Goal: Information Seeking & Learning: Learn about a topic

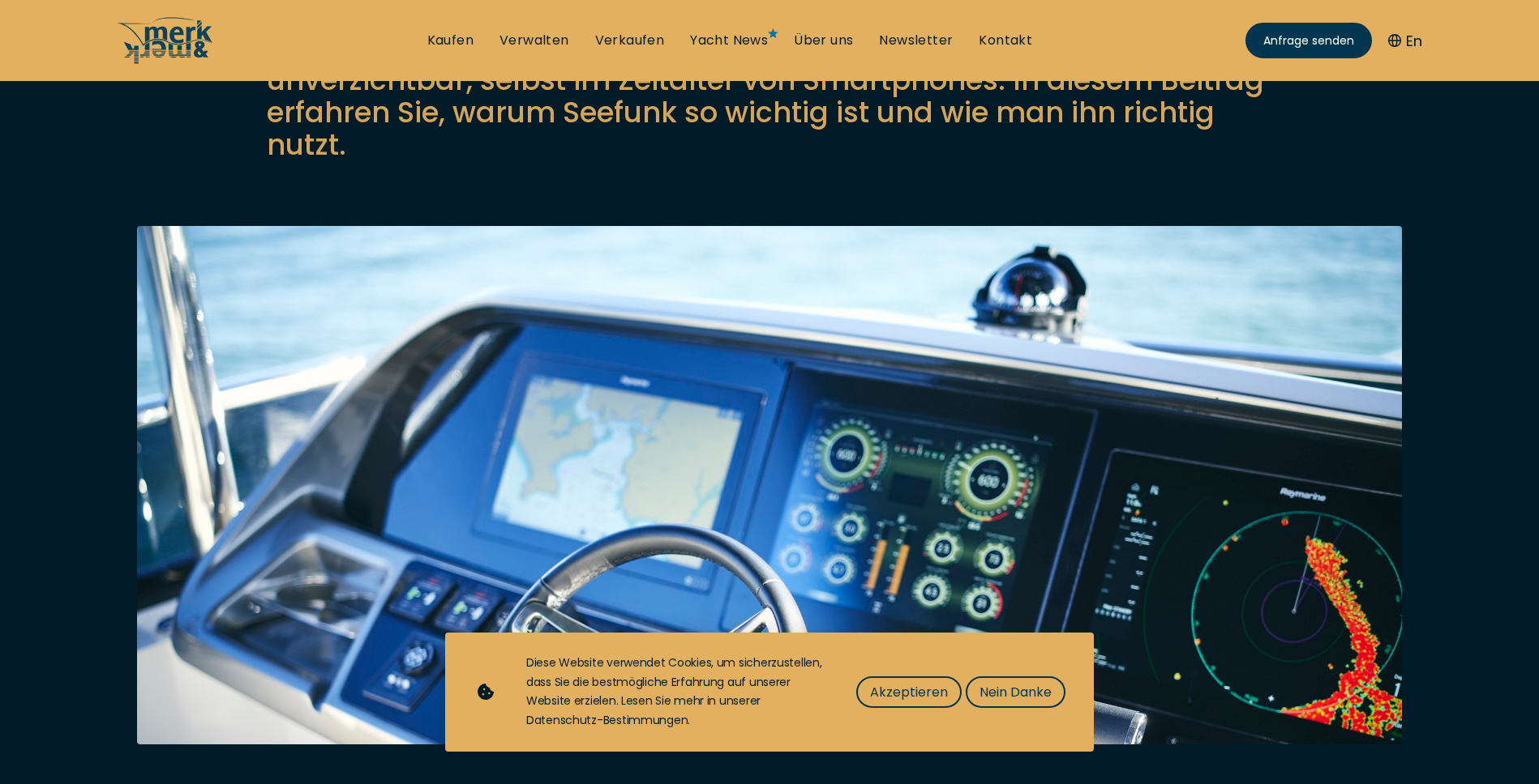
scroll to position [328, 0]
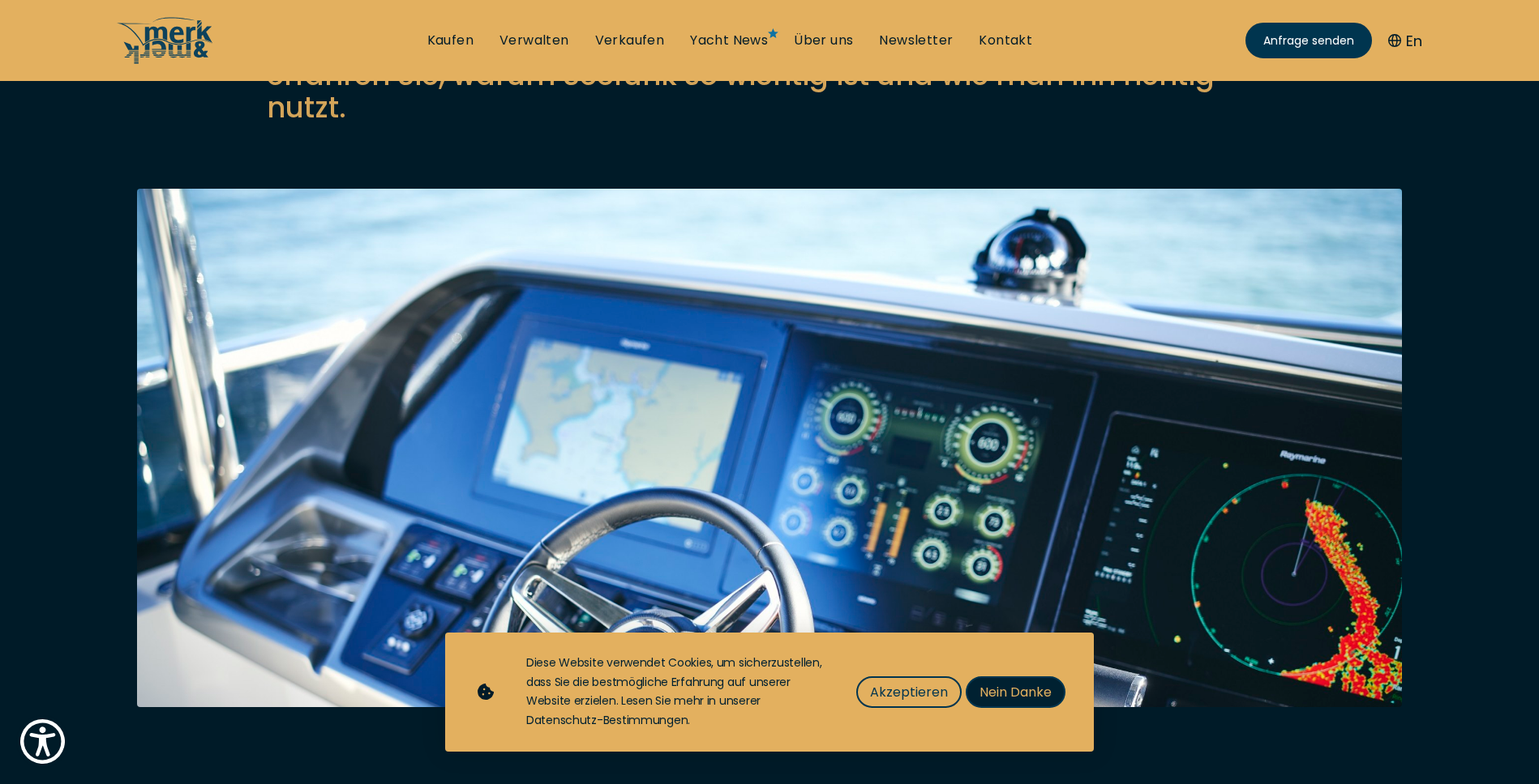
click at [983, 687] on span "Nein Danke" at bounding box center [1016, 692] width 72 height 20
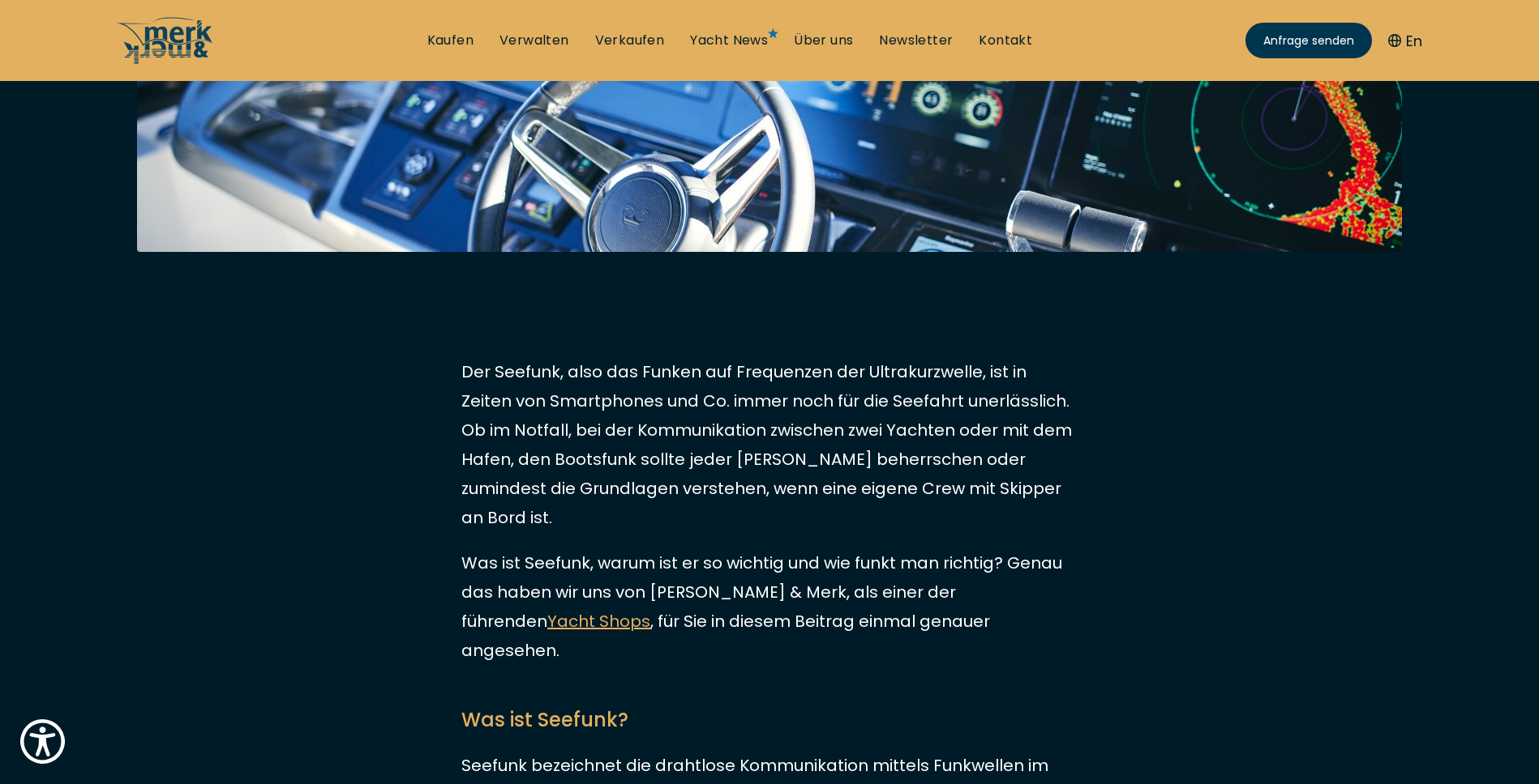
scroll to position [789, 0]
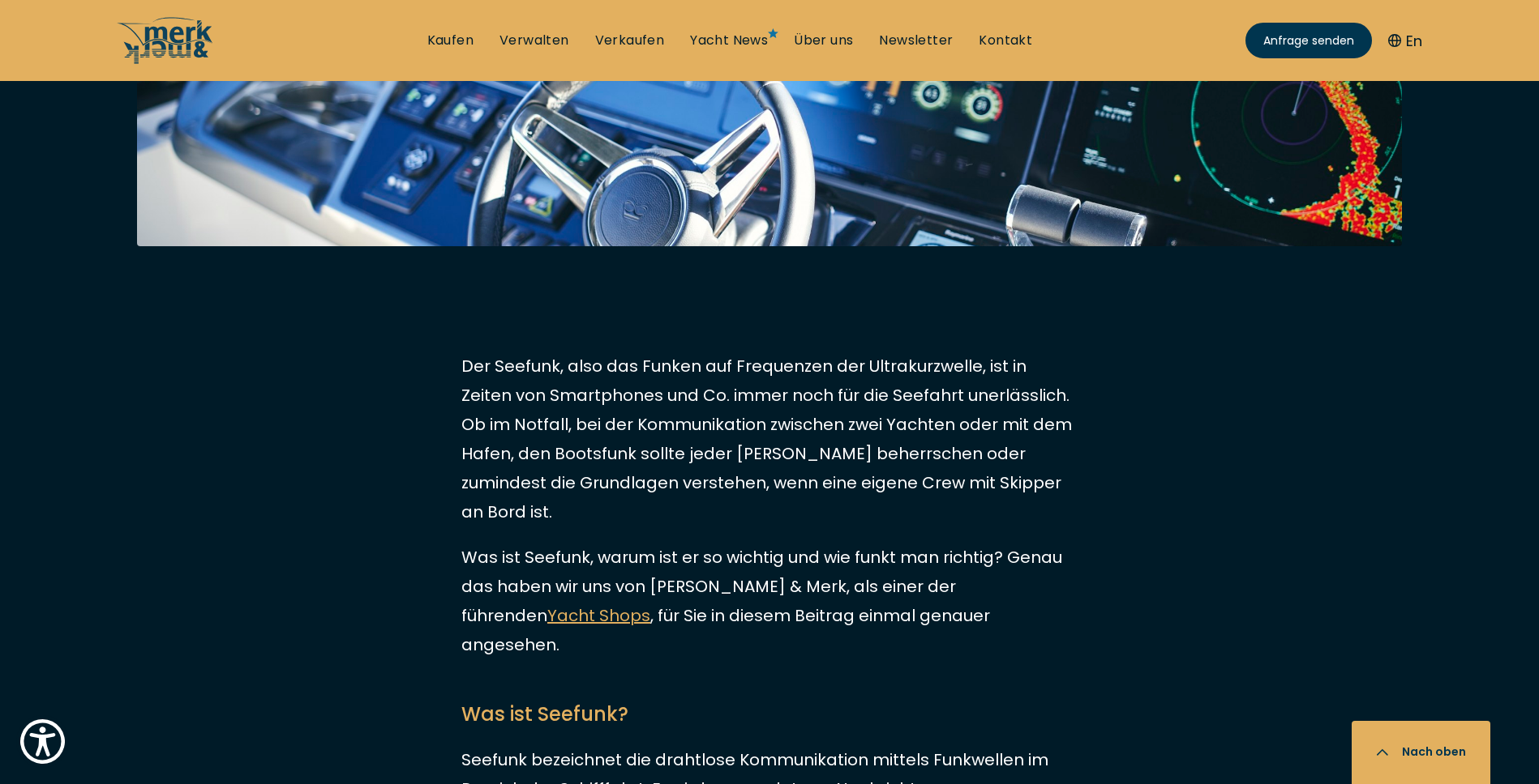
click at [777, 407] on p "Der Seefunk, also das Funken auf Frequenzen der Ultrakurzwelle, ist in Zeiten v…" at bounding box center [770, 439] width 616 height 175
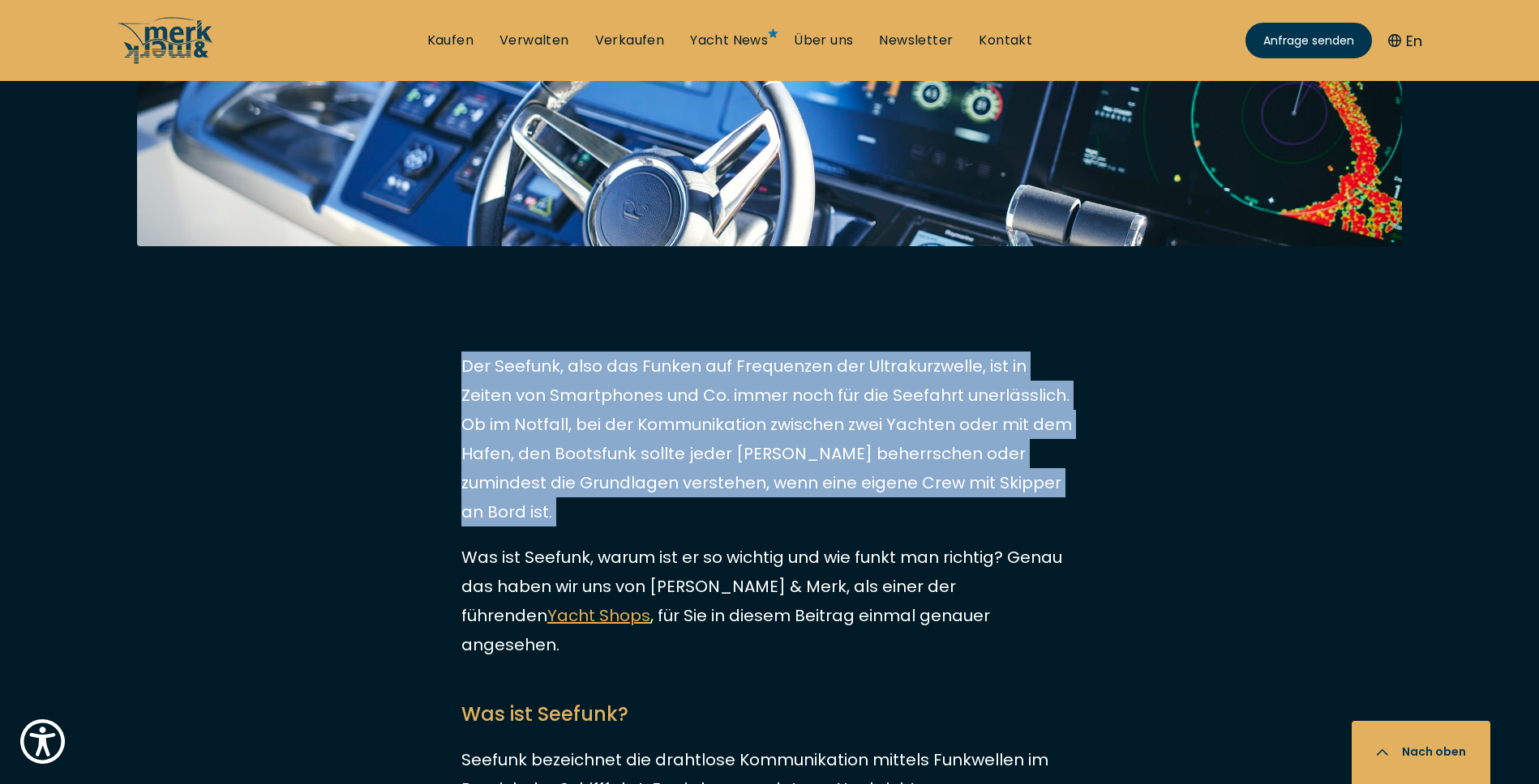
click at [777, 439] on p "Der Seefunk, also das Funken auf Frequenzen der Ultrakurzwelle, ist in Zeiten v…" at bounding box center [770, 439] width 616 height 175
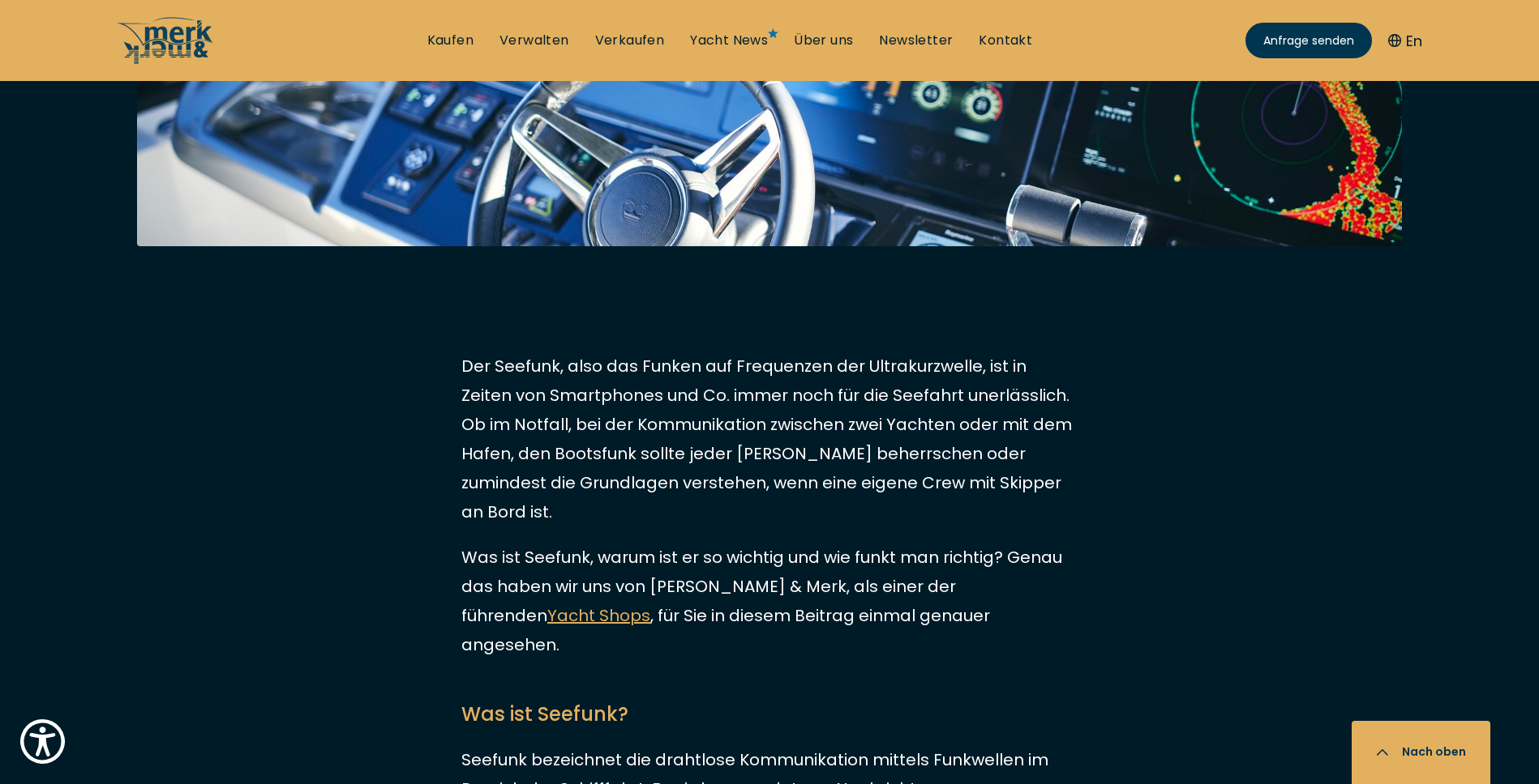
click at [777, 439] on p "Der Seefunk, also das Funken auf Frequenzen der Ultrakurzwelle, ist in Zeiten v…" at bounding box center [770, 439] width 616 height 175
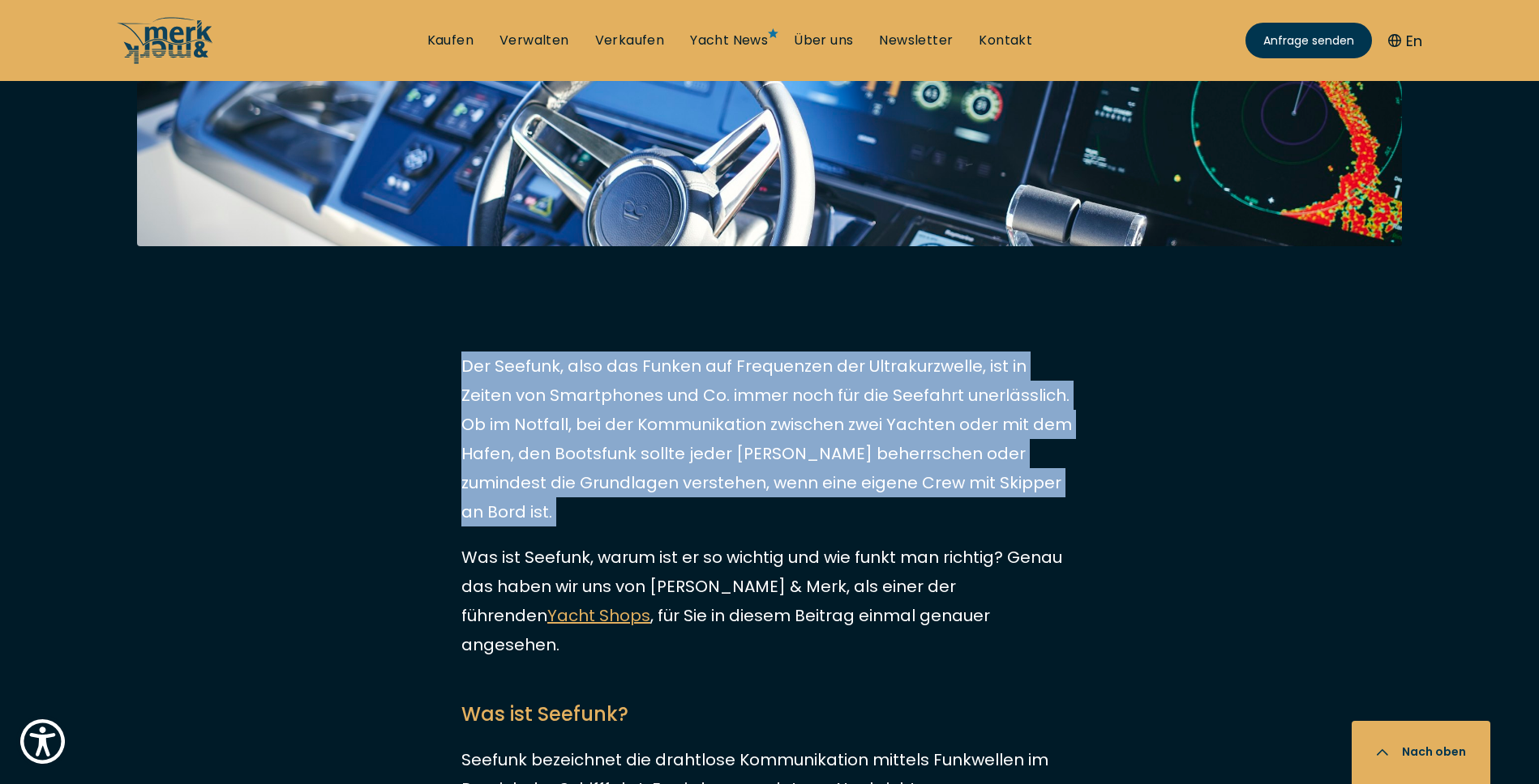
click at [773, 543] on p "Was ist Seefunk, warum ist er so wichtig und wie funkt man richtig? Genau das h…" at bounding box center [770, 601] width 616 height 117
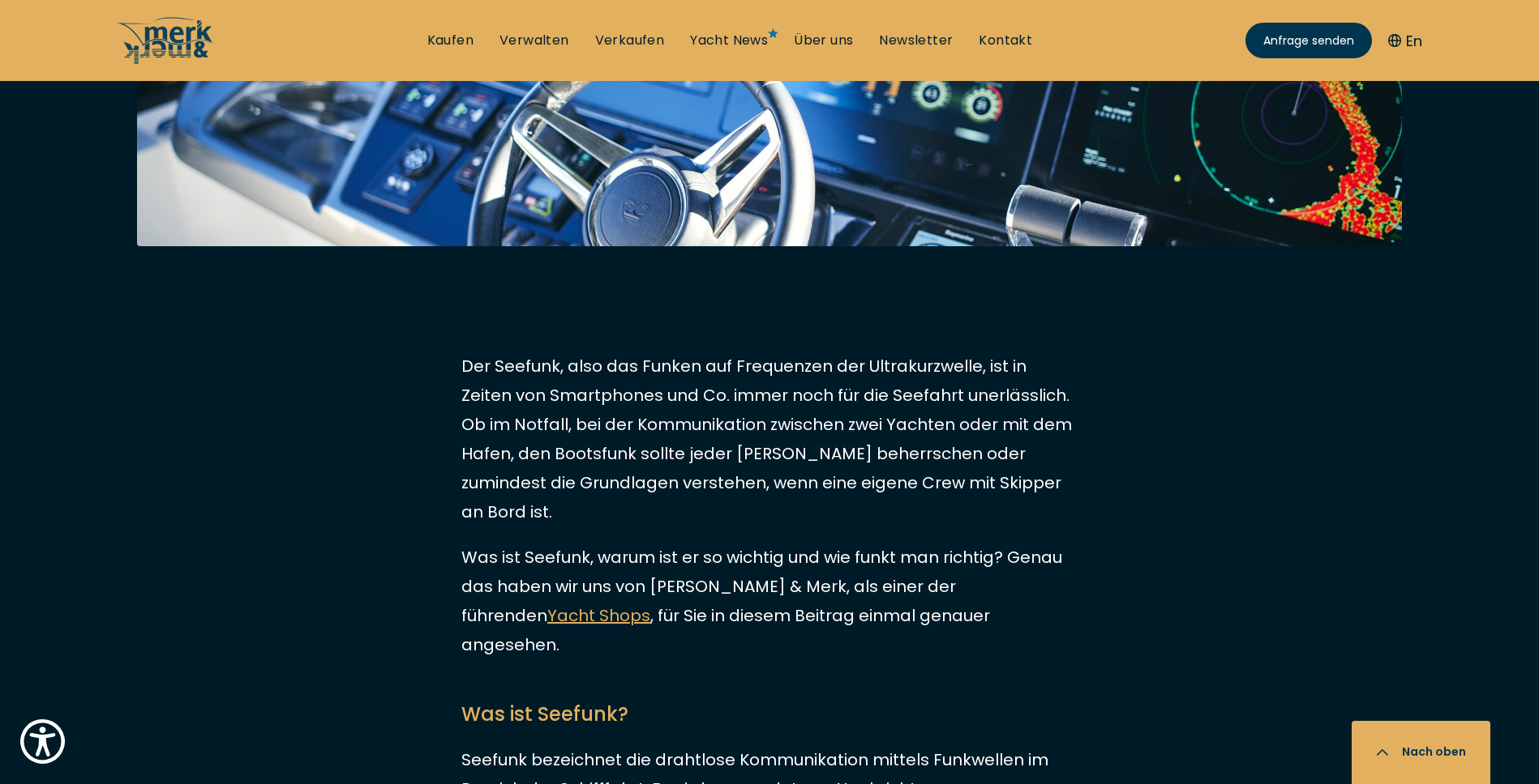
click at [773, 543] on p "Was ist Seefunk, warum ist er so wichtig und wie funkt man richtig? Genau das h…" at bounding box center [770, 601] width 616 height 117
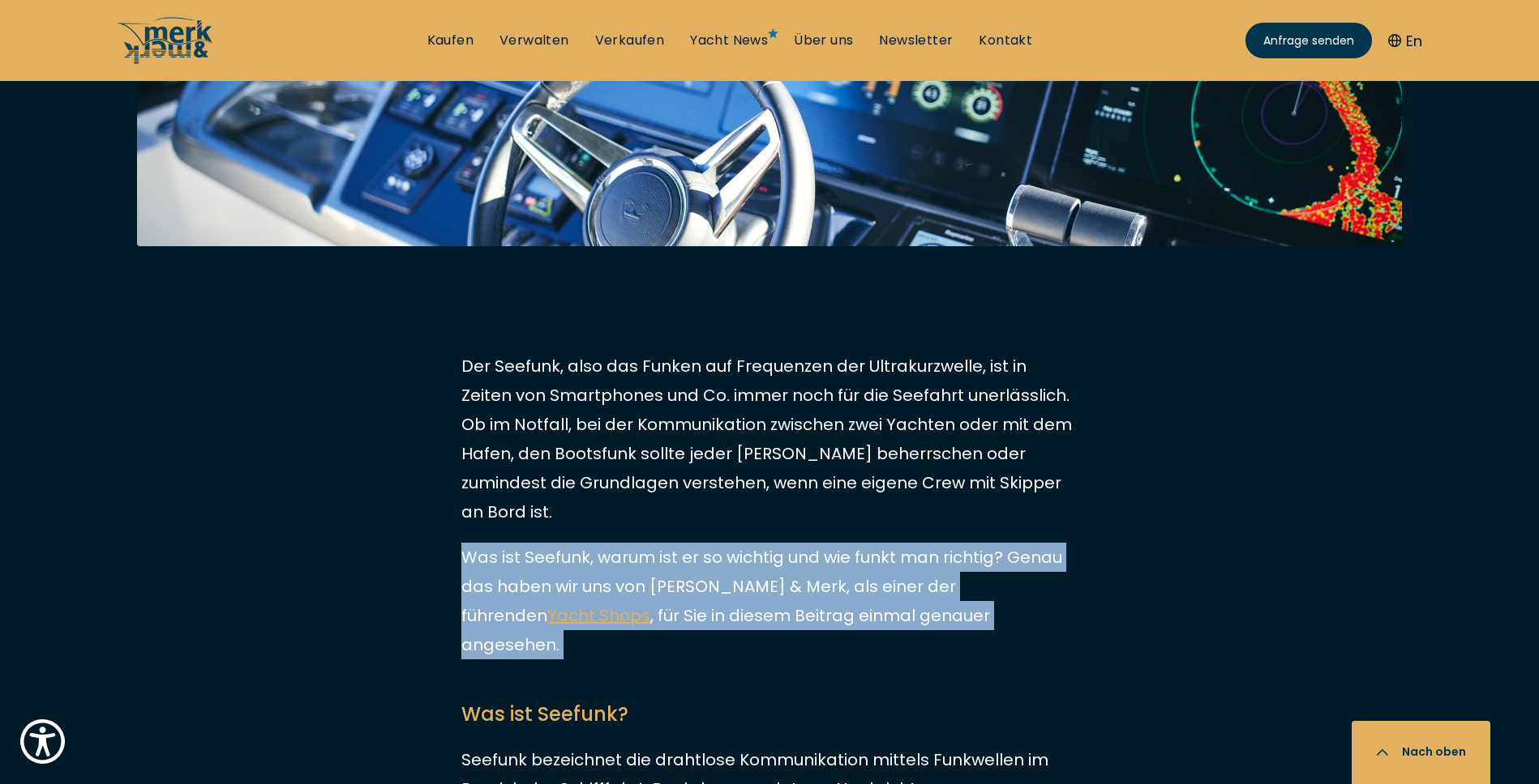
click at [769, 435] on p "Der Seefunk, also das Funken auf Frequenzen der Ultrakurzwelle, ist in Zeiten v…" at bounding box center [770, 439] width 616 height 175
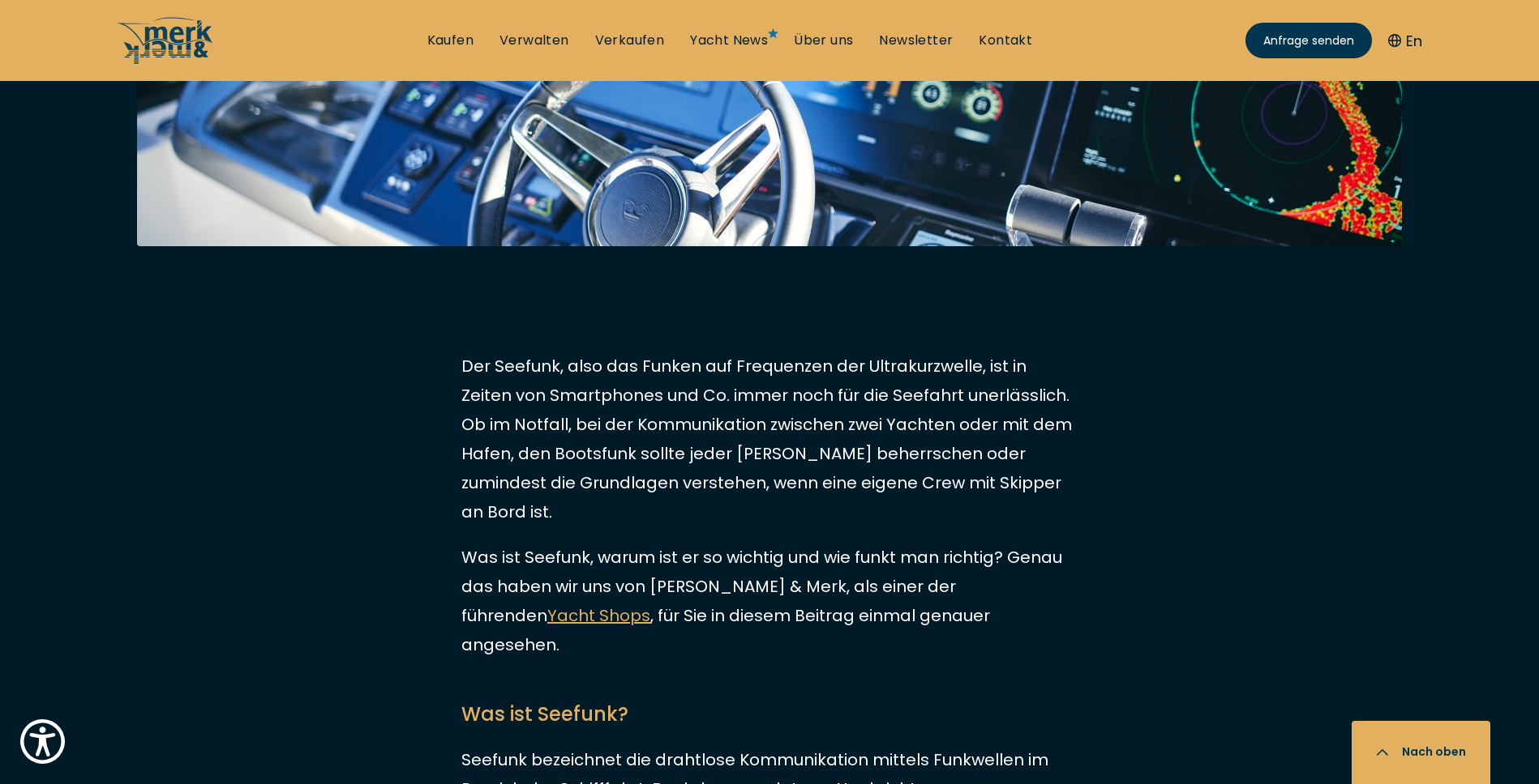
click at [769, 435] on p "Der Seefunk, also das Funken auf Frequenzen der Ultrakurzwelle, ist in Zeiten v…" at bounding box center [770, 439] width 616 height 175
click at [769, 544] on p "Was ist Seefunk, warum ist er so wichtig und wie funkt man richtig? Genau das h…" at bounding box center [770, 601] width 616 height 117
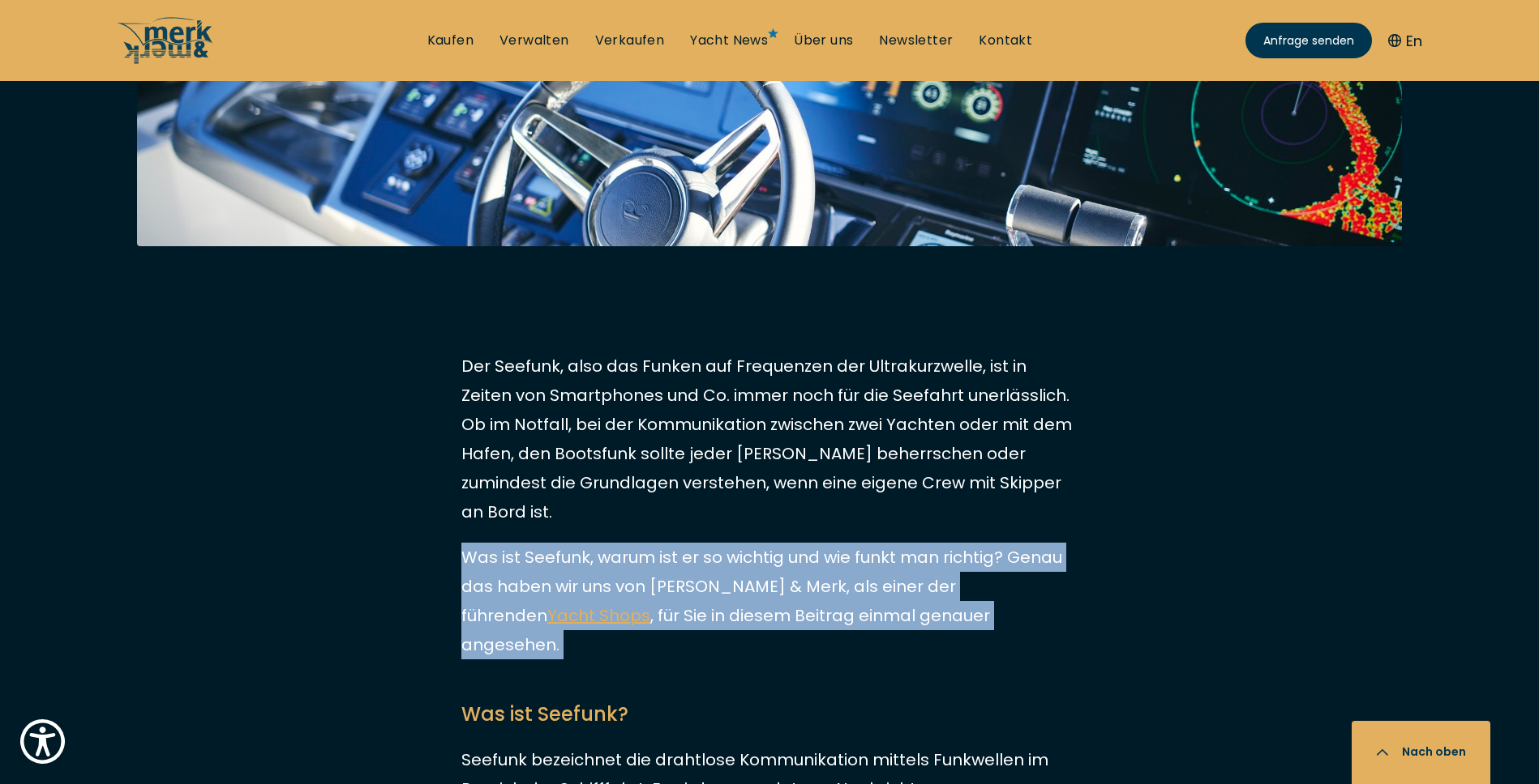
click at [760, 461] on p "Der Seefunk, also das Funken auf Frequenzen der Ultrakurzwelle, ist in Zeiten v…" at bounding box center [770, 439] width 616 height 175
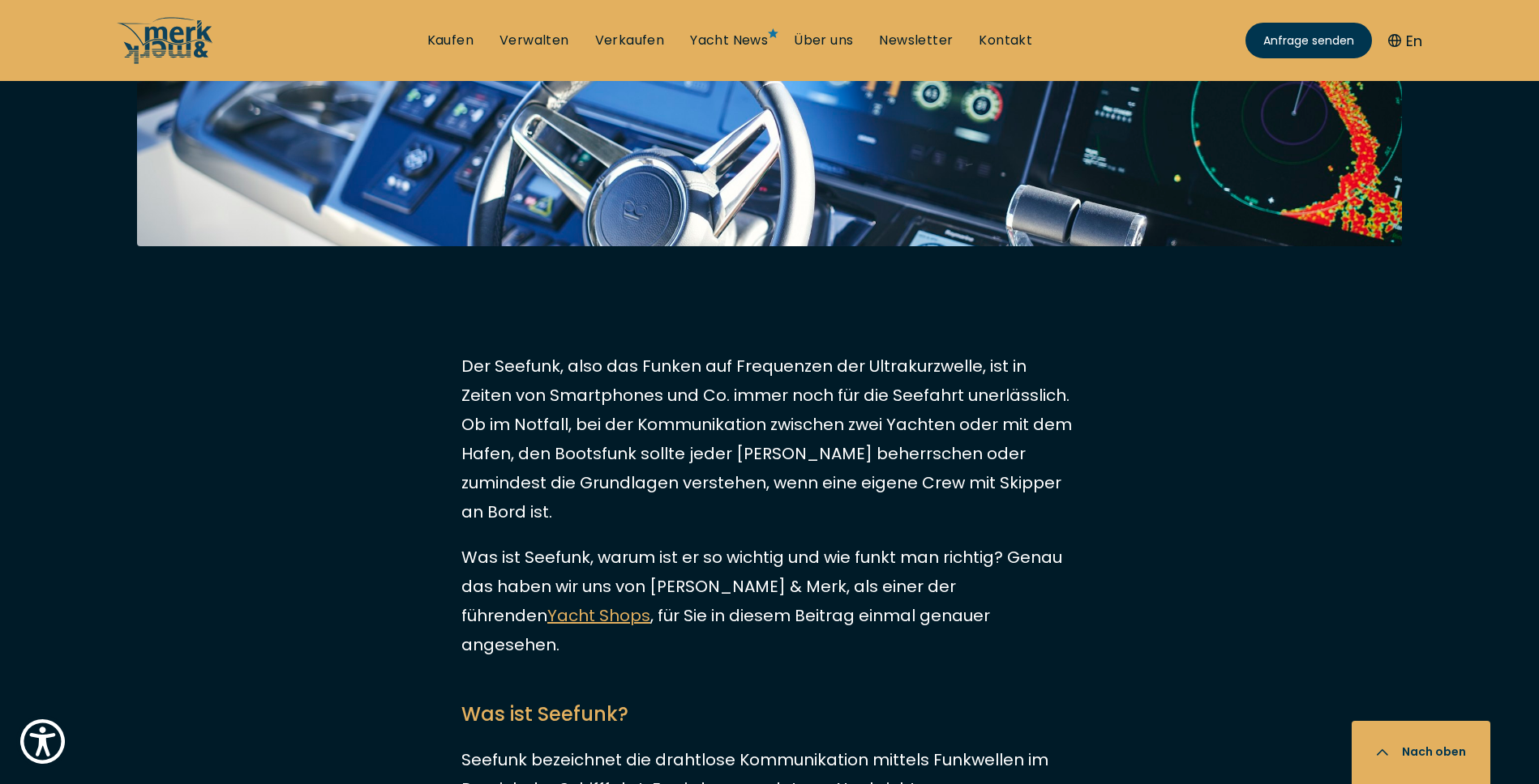
click at [760, 461] on p "Der Seefunk, also das Funken auf Frequenzen der Ultrakurzwelle, ist in Zeiten v…" at bounding box center [770, 439] width 616 height 175
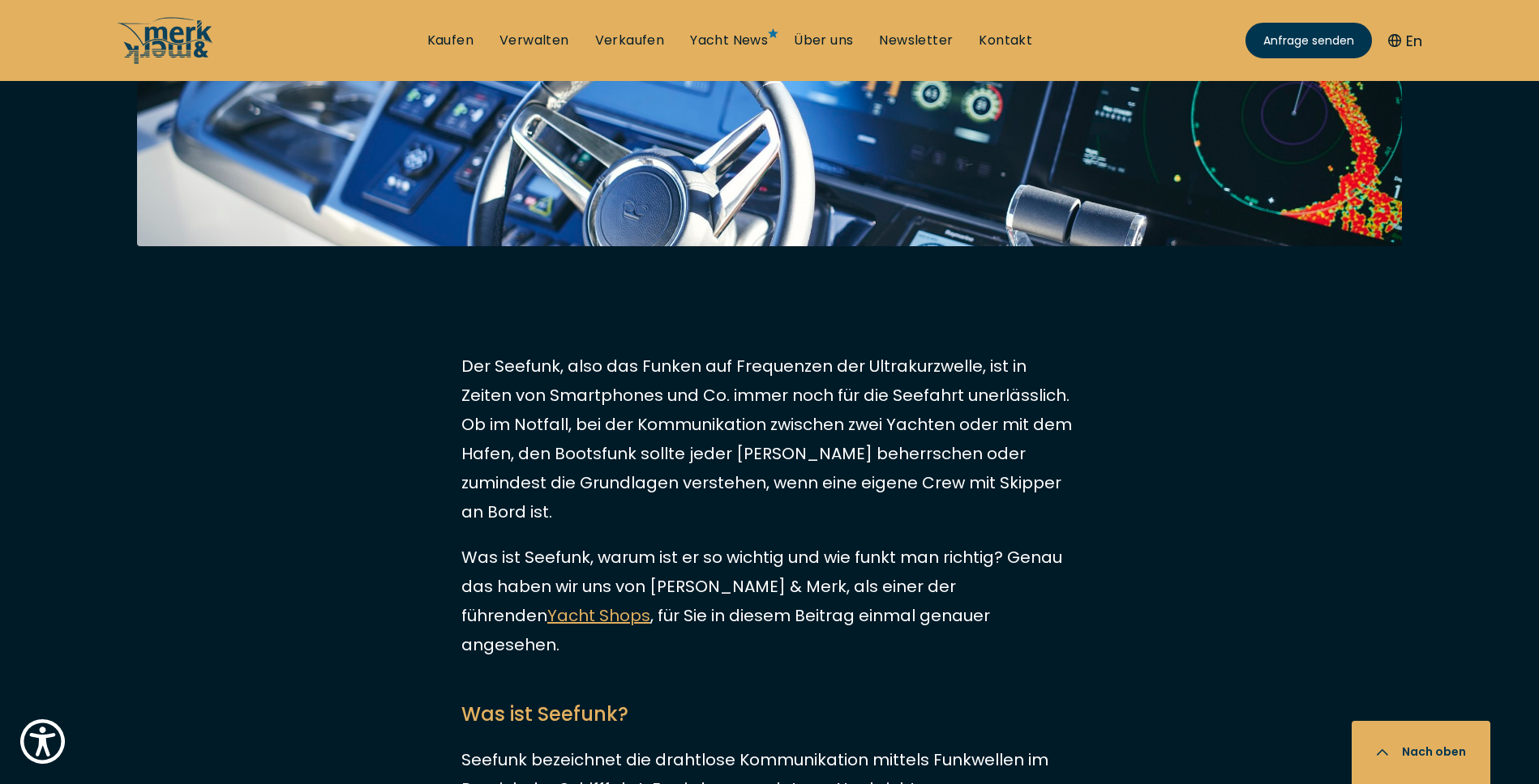
click at [745, 543] on p "Was ist Seefunk, warum ist er so wichtig und wie funkt man richtig? Genau das h…" at bounding box center [770, 601] width 616 height 117
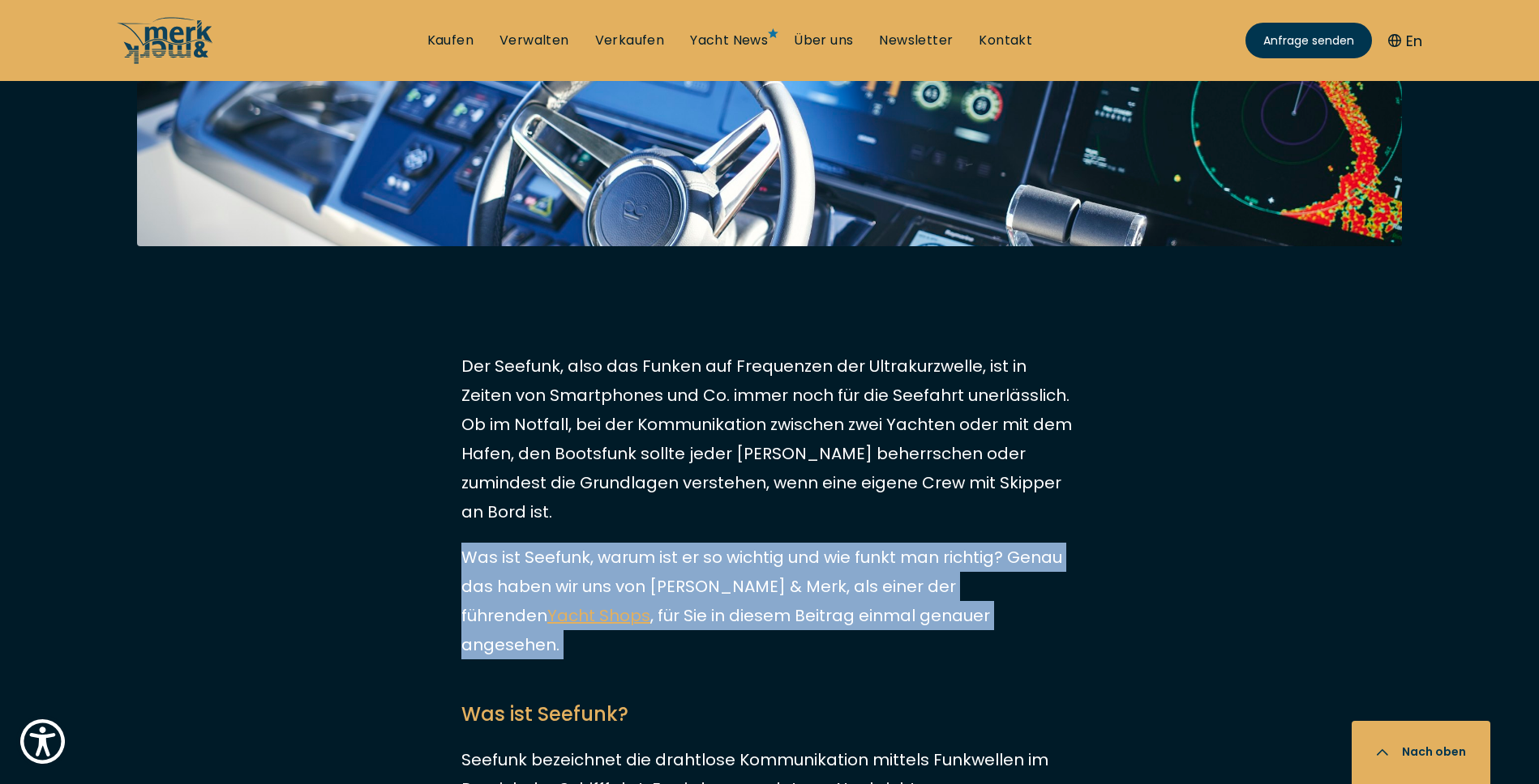
click at [745, 543] on p "Was ist Seefunk, warum ist er so wichtig und wie funkt man richtig? Genau das h…" at bounding box center [770, 601] width 616 height 117
click at [744, 448] on p "Der Seefunk, also das Funken auf Frequenzen der Ultrakurzwelle, ist in Zeiten v…" at bounding box center [770, 439] width 616 height 175
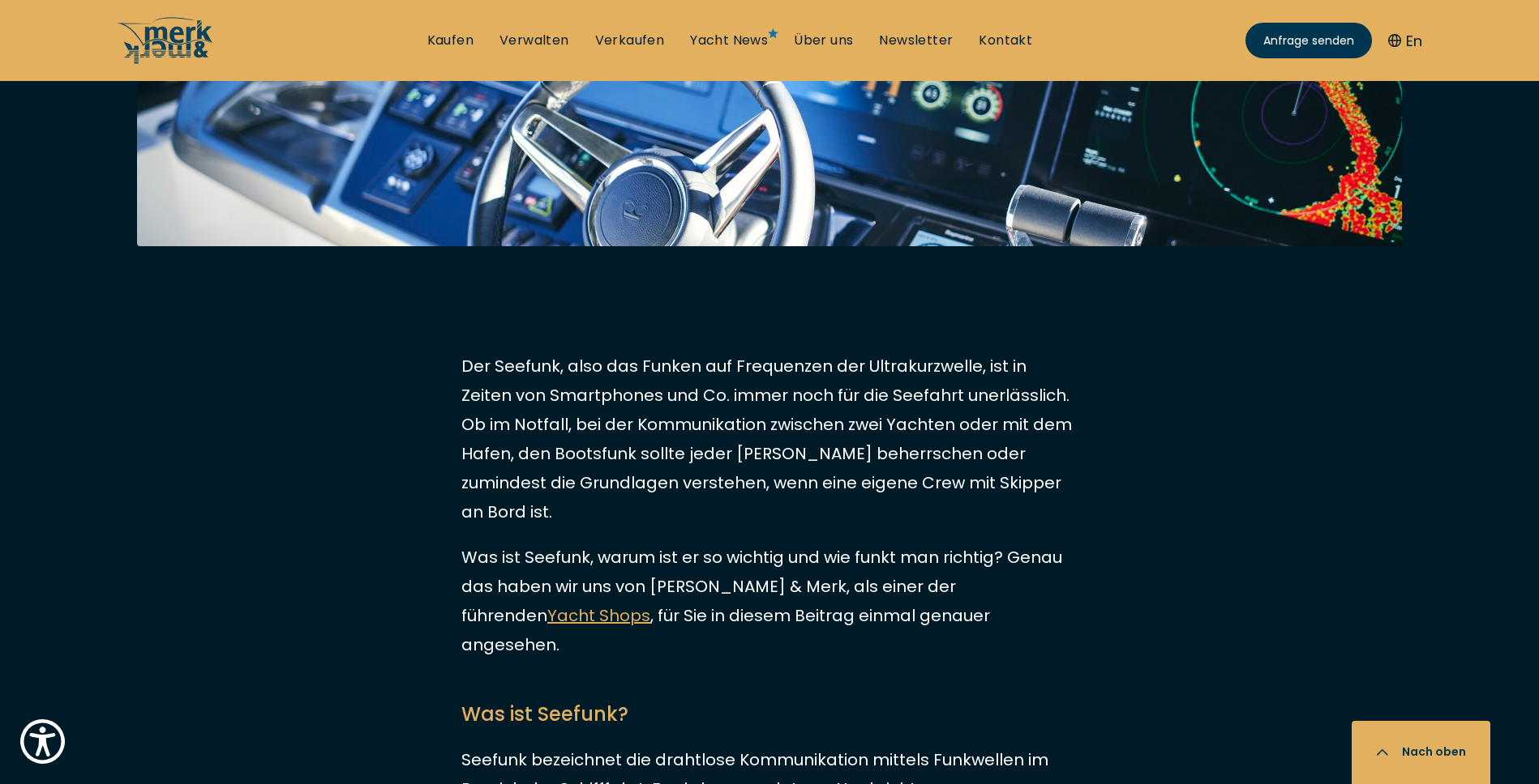
click at [744, 448] on p "Der Seefunk, also das Funken auf Frequenzen der Ultrakurzwelle, ist in Zeiten v…" at bounding box center [770, 439] width 616 height 175
click at [733, 577] on p "Was ist Seefunk, warum ist er so wichtig und wie funkt man richtig? Genau das h…" at bounding box center [770, 601] width 616 height 117
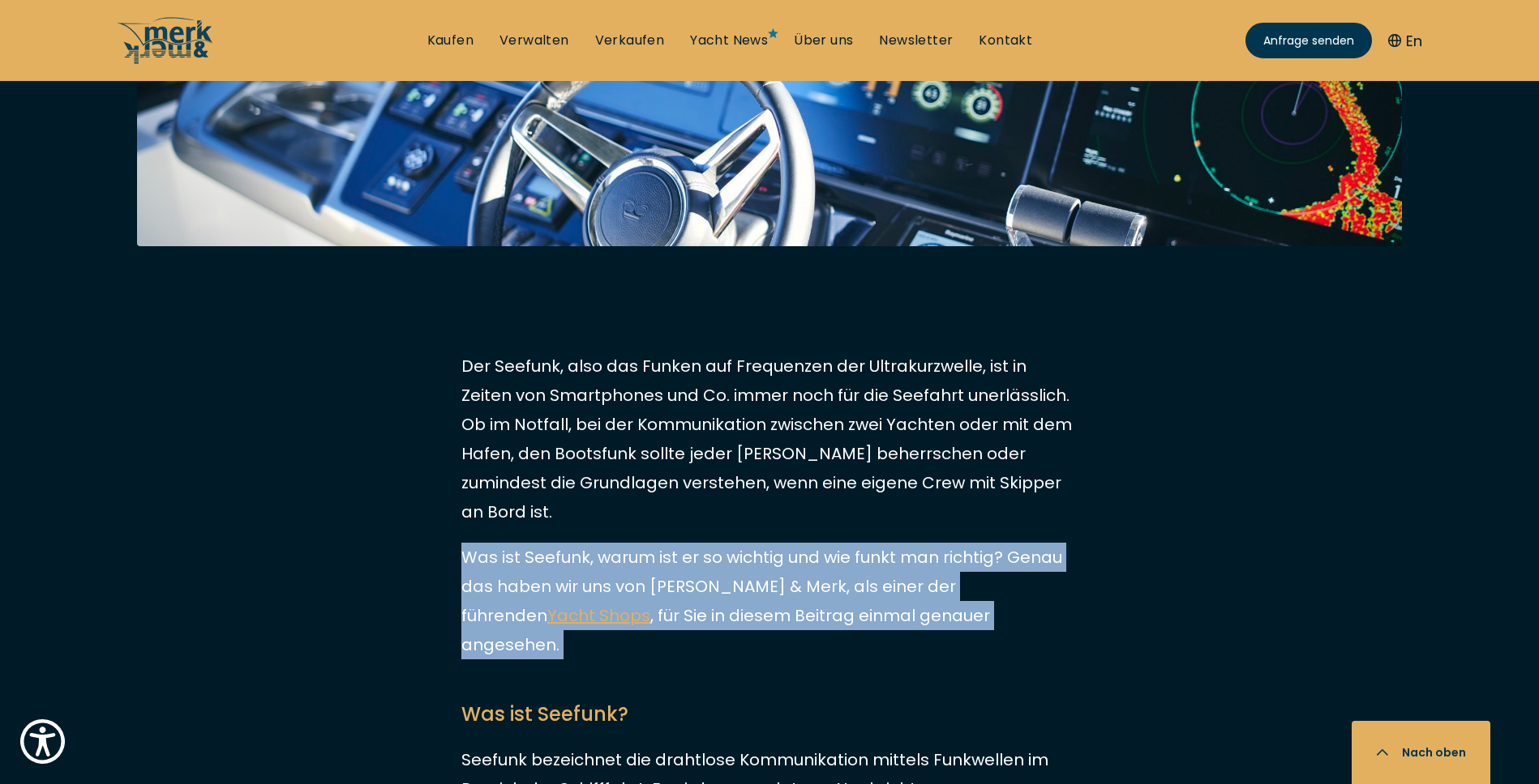
click at [668, 417] on p "Der Seefunk, also das Funken auf Frequenzen der Ultrakurzwelle, ist in Zeiten v…" at bounding box center [770, 439] width 616 height 175
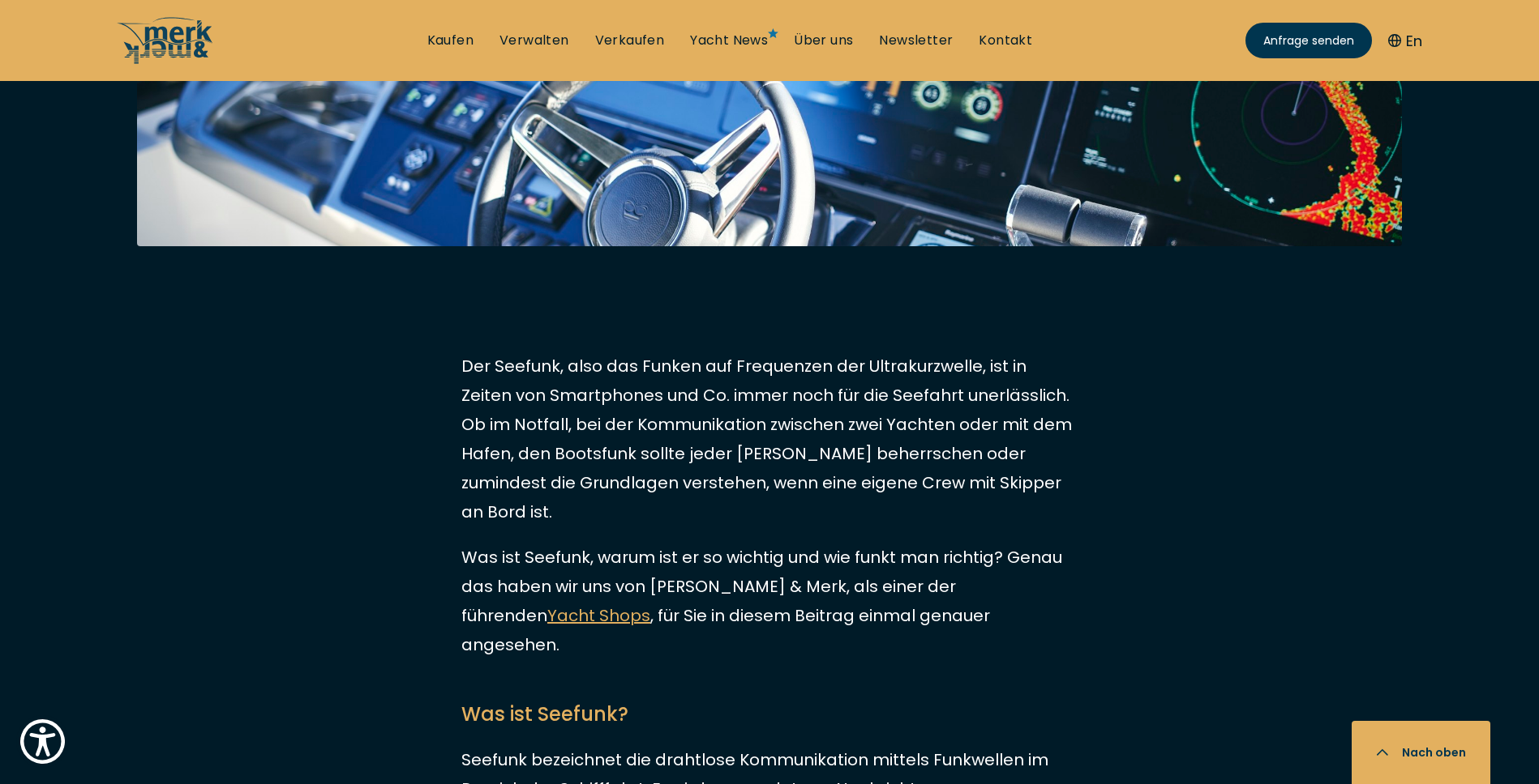
click at [668, 417] on p "Der Seefunk, also das Funken auf Frequenzen der Ultrakurzwelle, ist in Zeiten v…" at bounding box center [770, 439] width 616 height 175
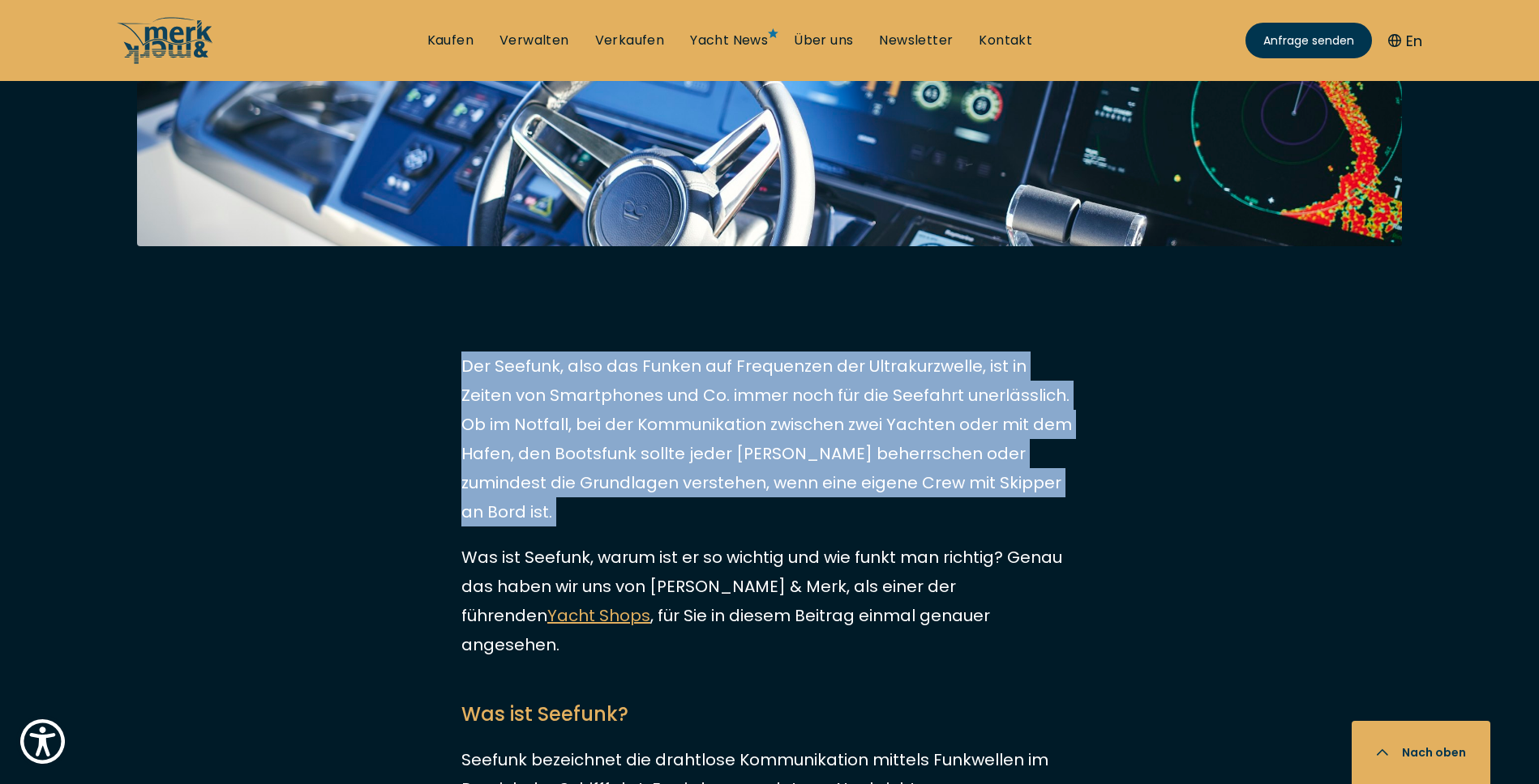
click at [679, 459] on p "Der Seefunk, also das Funken auf Frequenzen der Ultrakurzwelle, ist in Zeiten v…" at bounding box center [770, 439] width 616 height 175
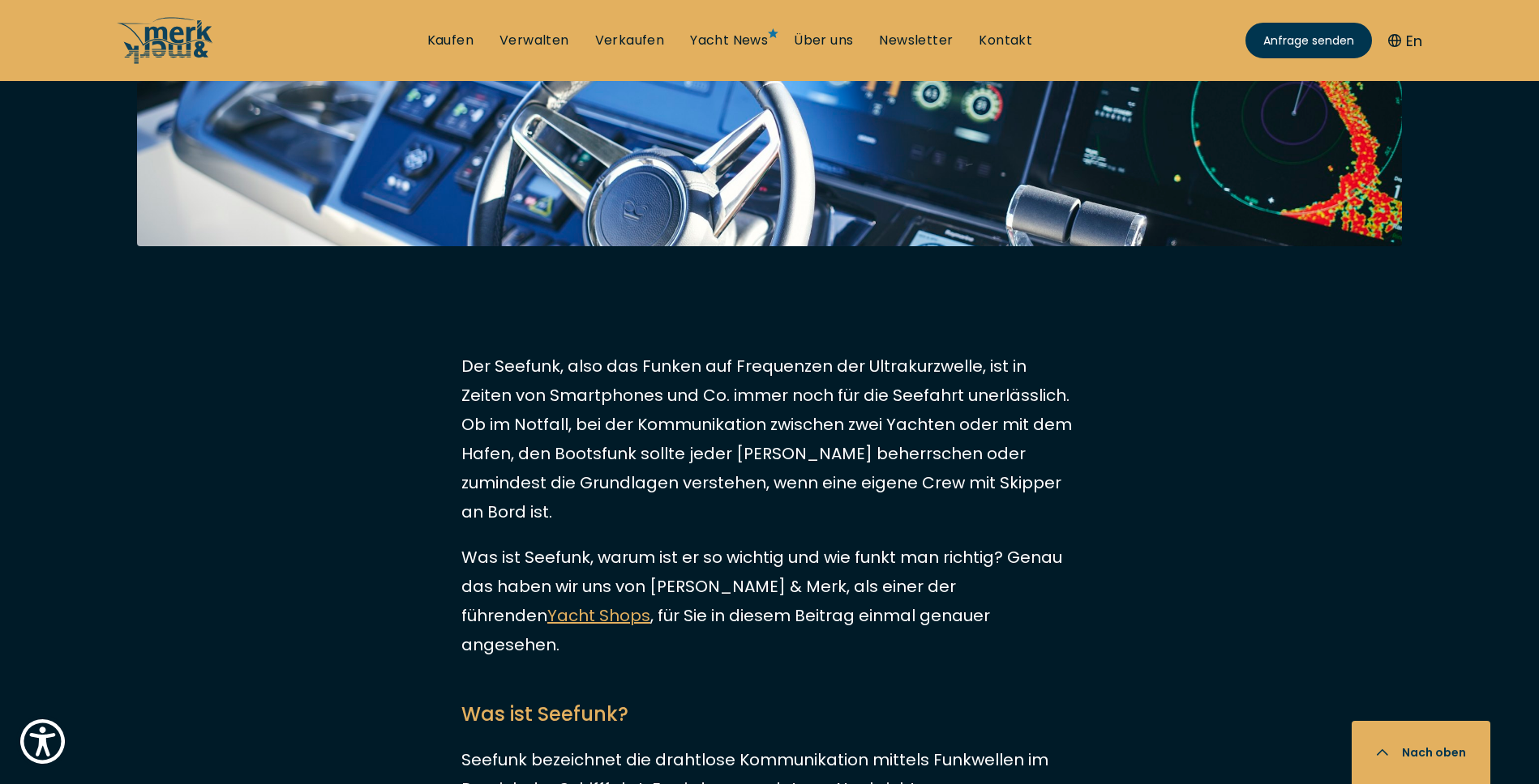
click at [679, 459] on p "Der Seefunk, also das Funken auf Frequenzen der Ultrakurzwelle, ist in Zeiten v…" at bounding box center [770, 439] width 616 height 175
click at [712, 457] on p "Der Seefunk, also das Funken auf Frequenzen der Ultrakurzwelle, ist in Zeiten v…" at bounding box center [770, 439] width 616 height 175
click at [757, 458] on p "Der Seefunk, also das Funken auf Frequenzen der Ultrakurzwelle, ist in Zeiten v…" at bounding box center [770, 439] width 616 height 175
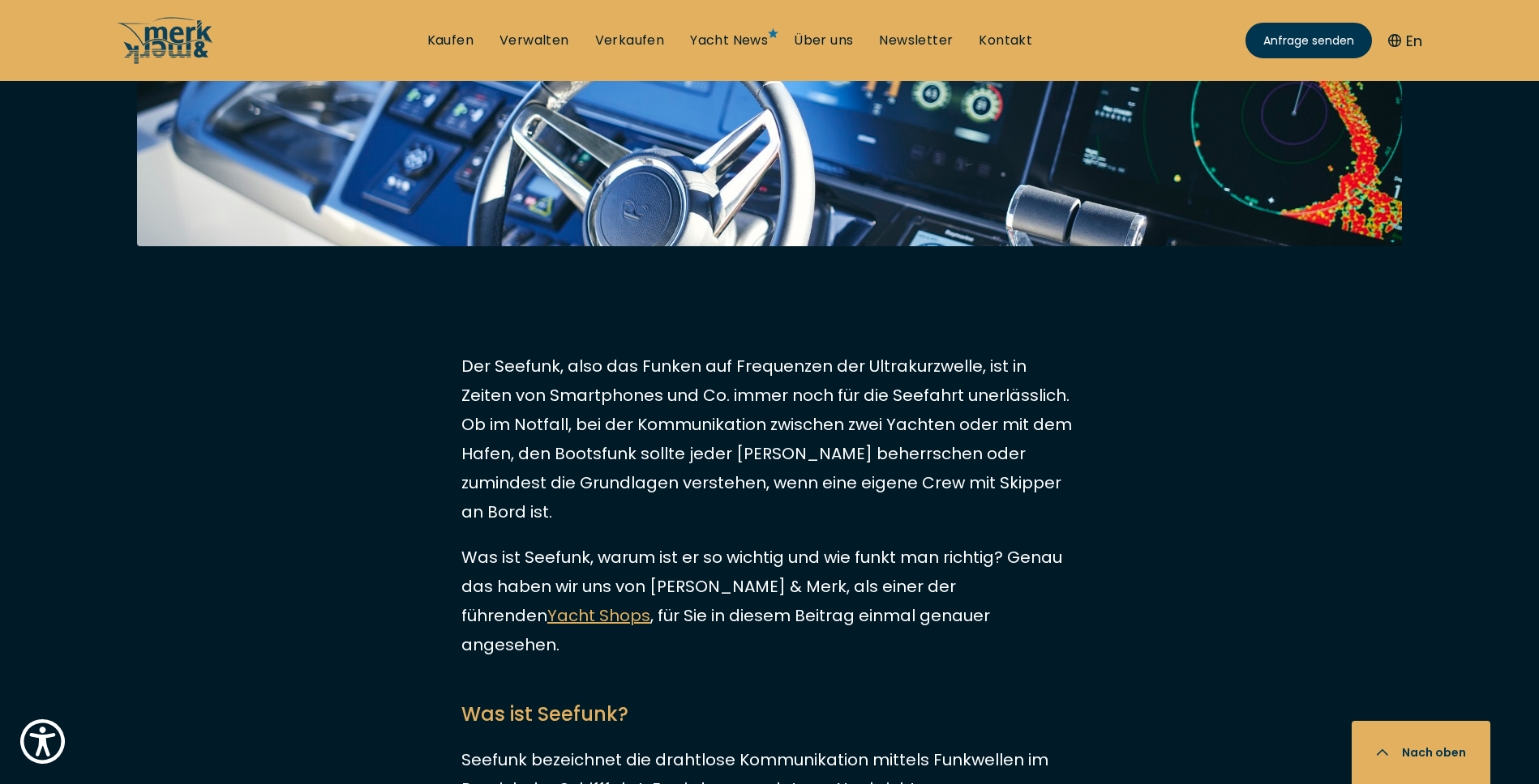
click at [757, 458] on p "Der Seefunk, also das Funken auf Frequenzen der Ultrakurzwelle, ist in Zeiten v…" at bounding box center [770, 439] width 616 height 175
click at [831, 476] on p "Der Seefunk, also das Funken auf Frequenzen der Ultrakurzwelle, ist in Zeiten v…" at bounding box center [770, 439] width 616 height 175
click at [899, 461] on p "Der Seefunk, also das Funken auf Frequenzen der Ultrakurzwelle, ist in Zeiten v…" at bounding box center [770, 439] width 616 height 175
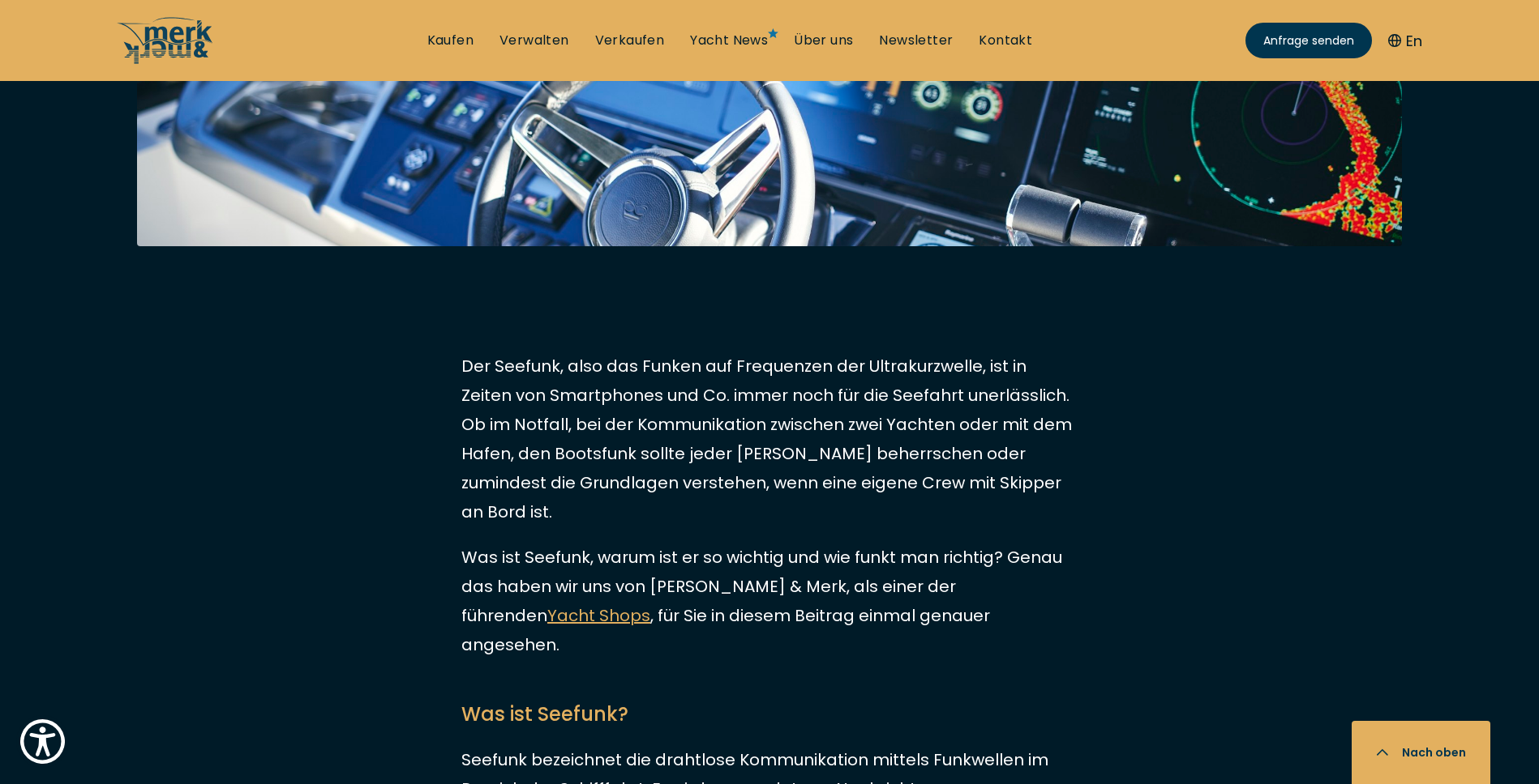
click at [782, 457] on p "Der Seefunk, also das Funken auf Frequenzen der Ultrakurzwelle, ist in Zeiten v…" at bounding box center [770, 439] width 616 height 175
click at [719, 453] on p "Der Seefunk, also das Funken auf Frequenzen der Ultrakurzwelle, ist in Zeiten v…" at bounding box center [770, 439] width 616 height 175
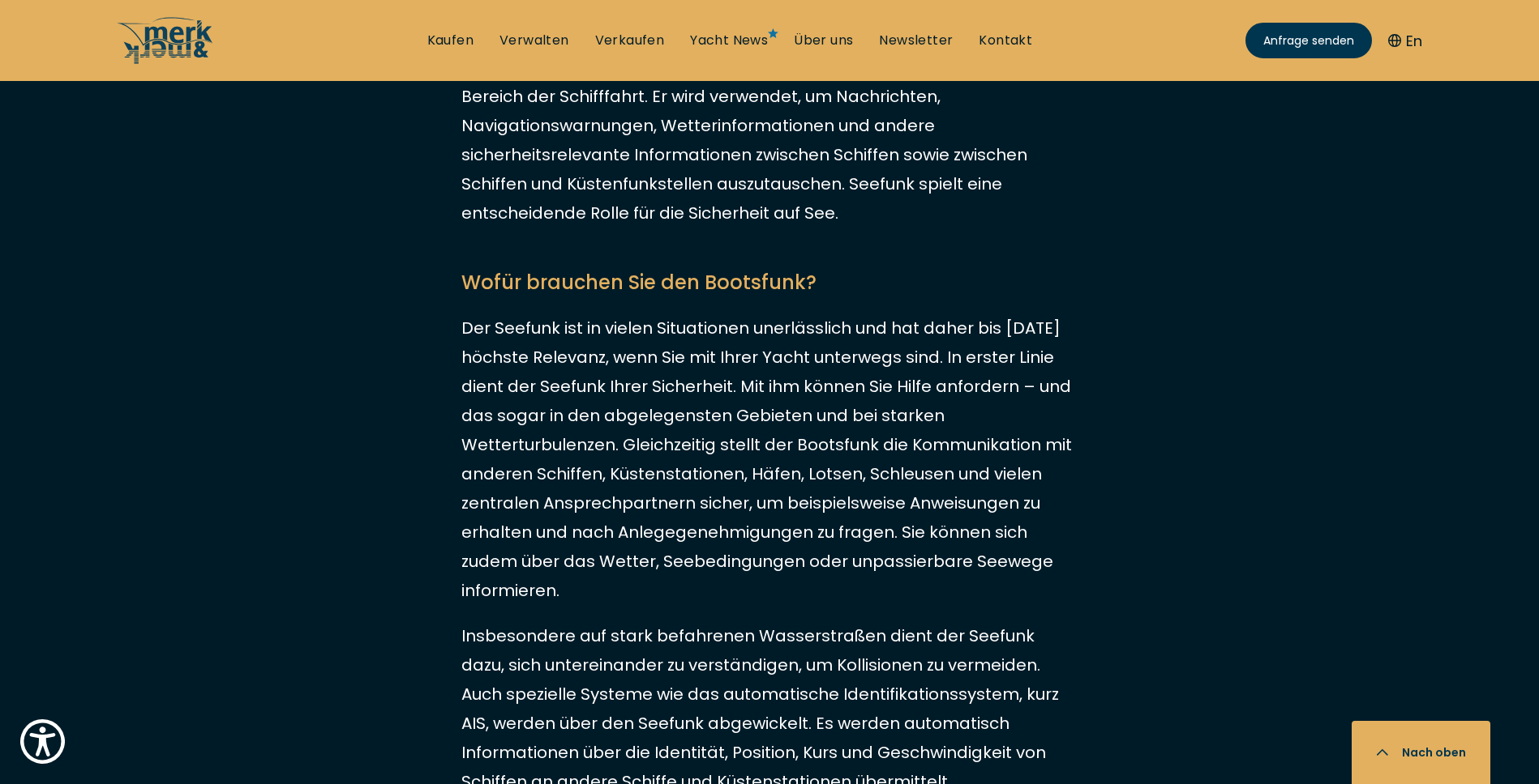
scroll to position [1448, 0]
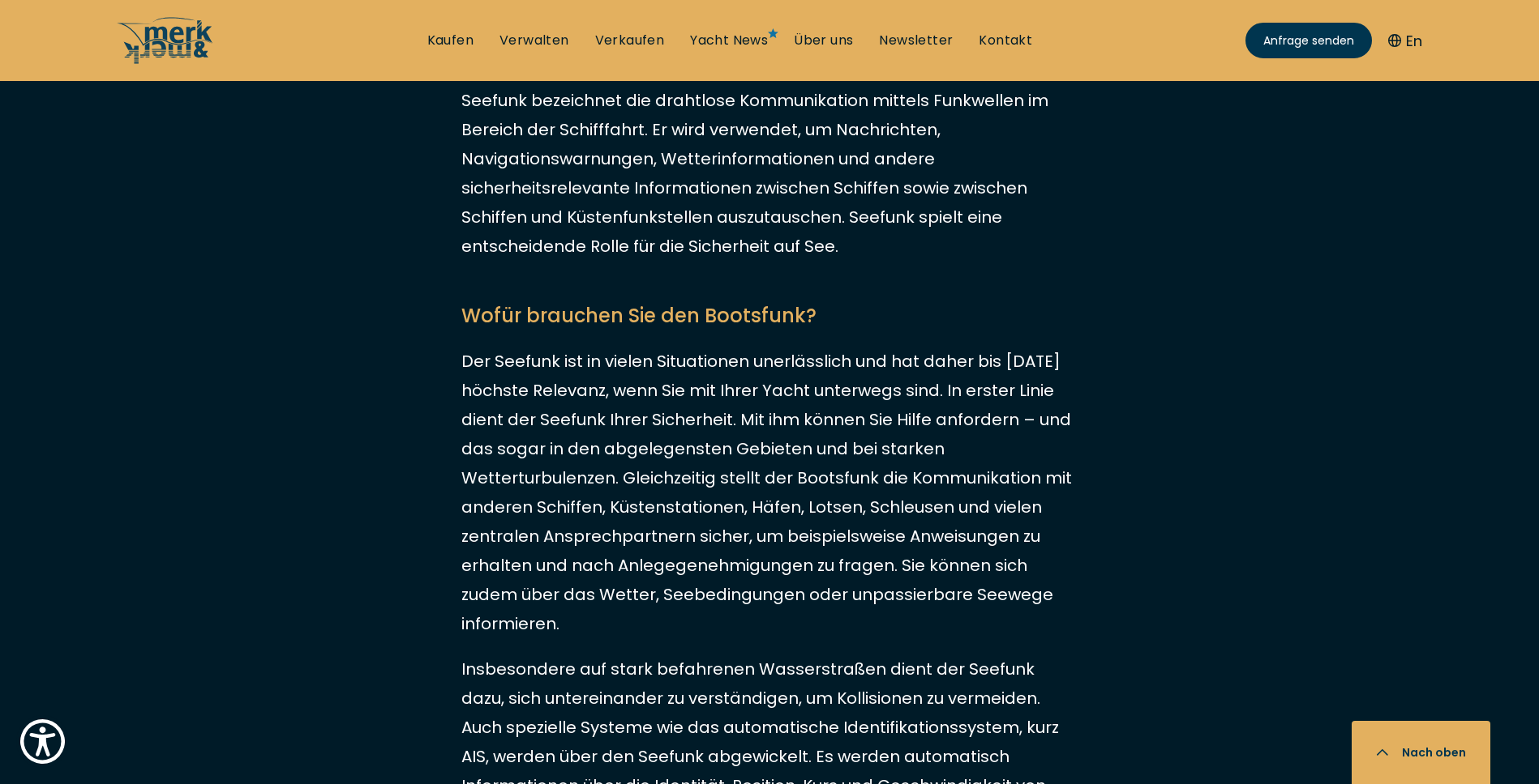
click at [731, 490] on p "Der Seefunk ist in vielen Situationen unerlässlich und hat daher bis [DATE] höc…" at bounding box center [770, 493] width 616 height 292
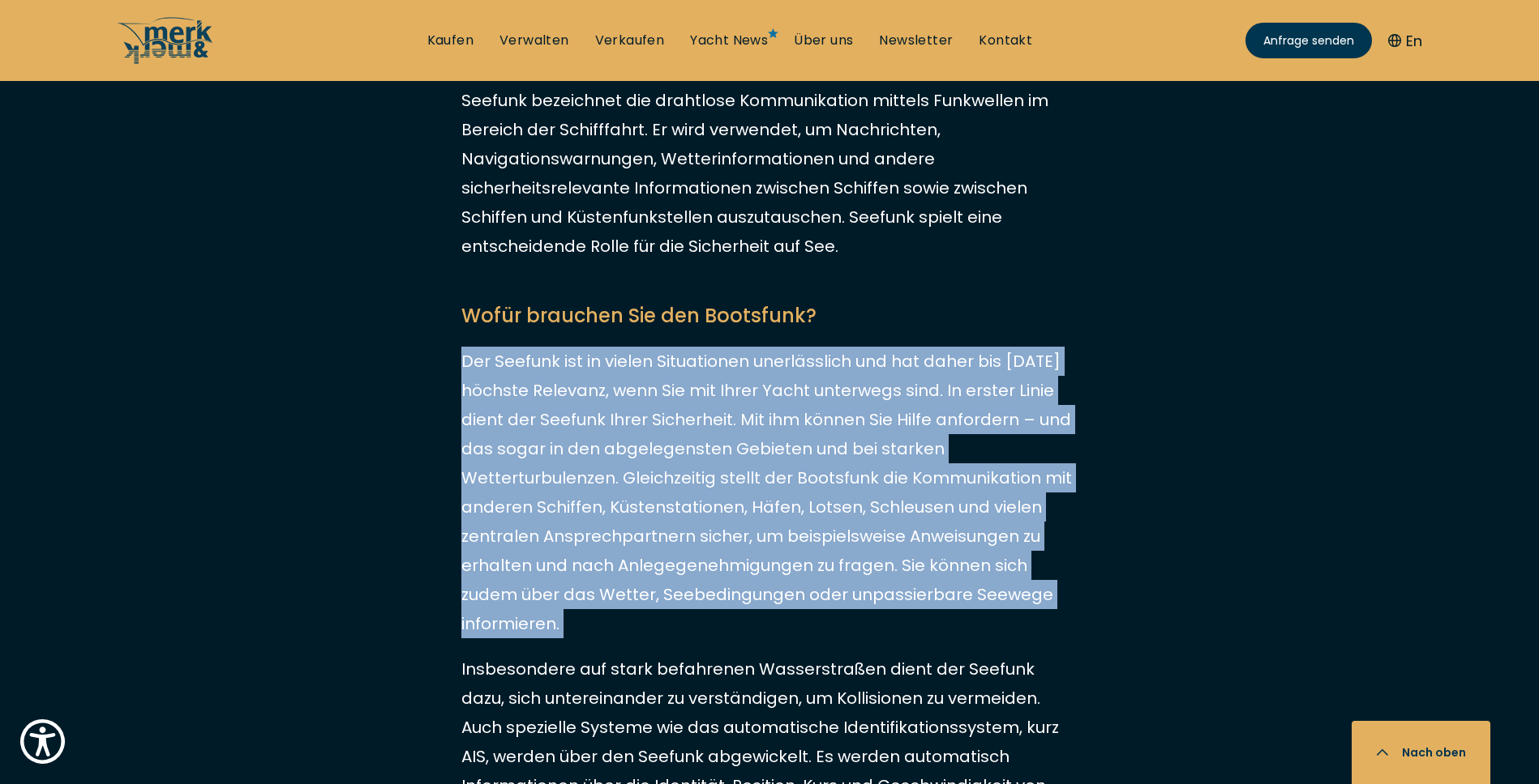
click at [731, 490] on p "Der Seefunk ist in vielen Situationen unerlässlich und hat daher bis [DATE] höc…" at bounding box center [770, 493] width 616 height 292
click at [826, 433] on p "Der Seefunk ist in vielen Situationen unerlässlich und hat daher bis [DATE] höc…" at bounding box center [770, 493] width 616 height 292
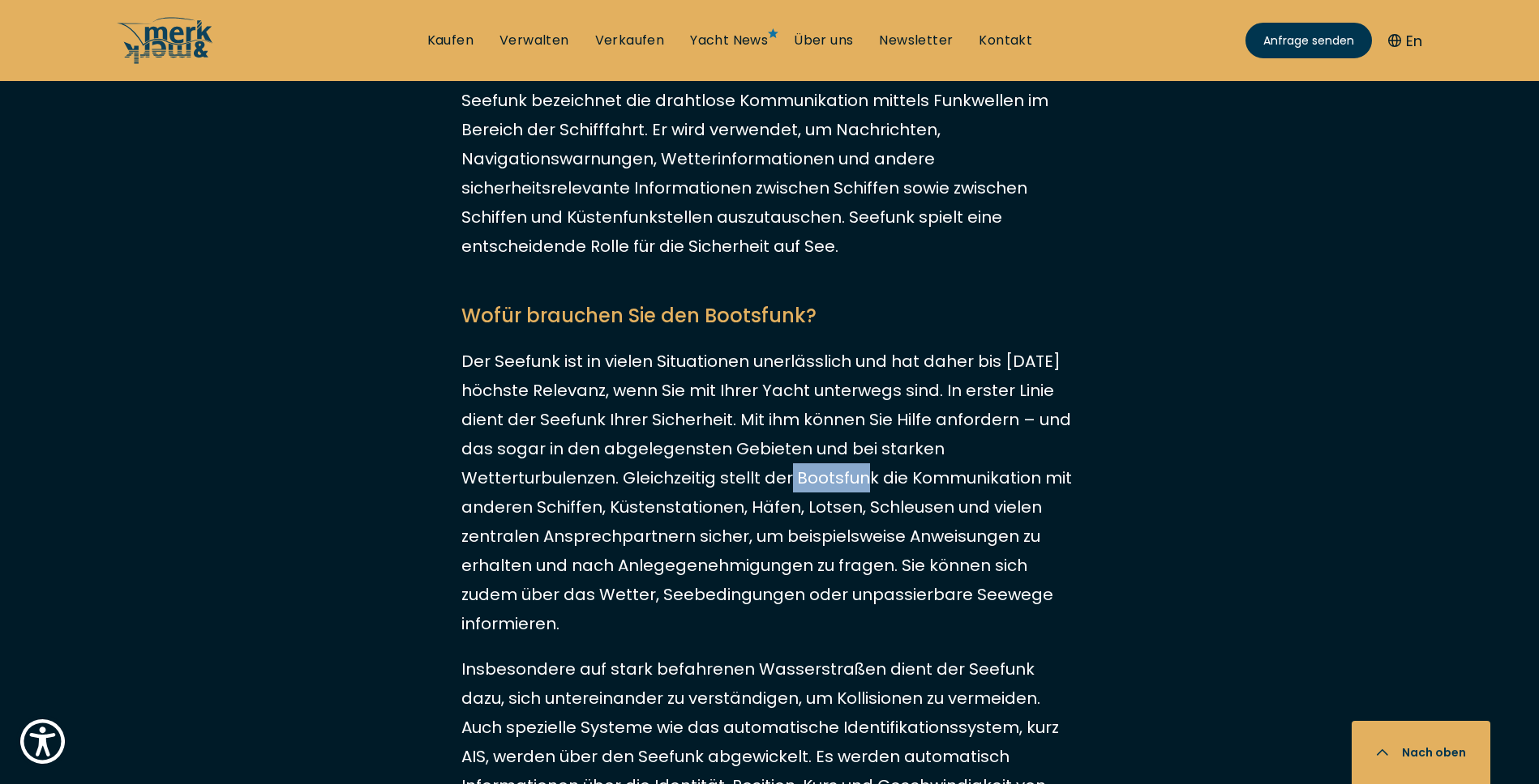
click at [826, 433] on p "Der Seefunk ist in vielen Situationen unerlässlich und hat daher bis [DATE] höc…" at bounding box center [770, 493] width 616 height 292
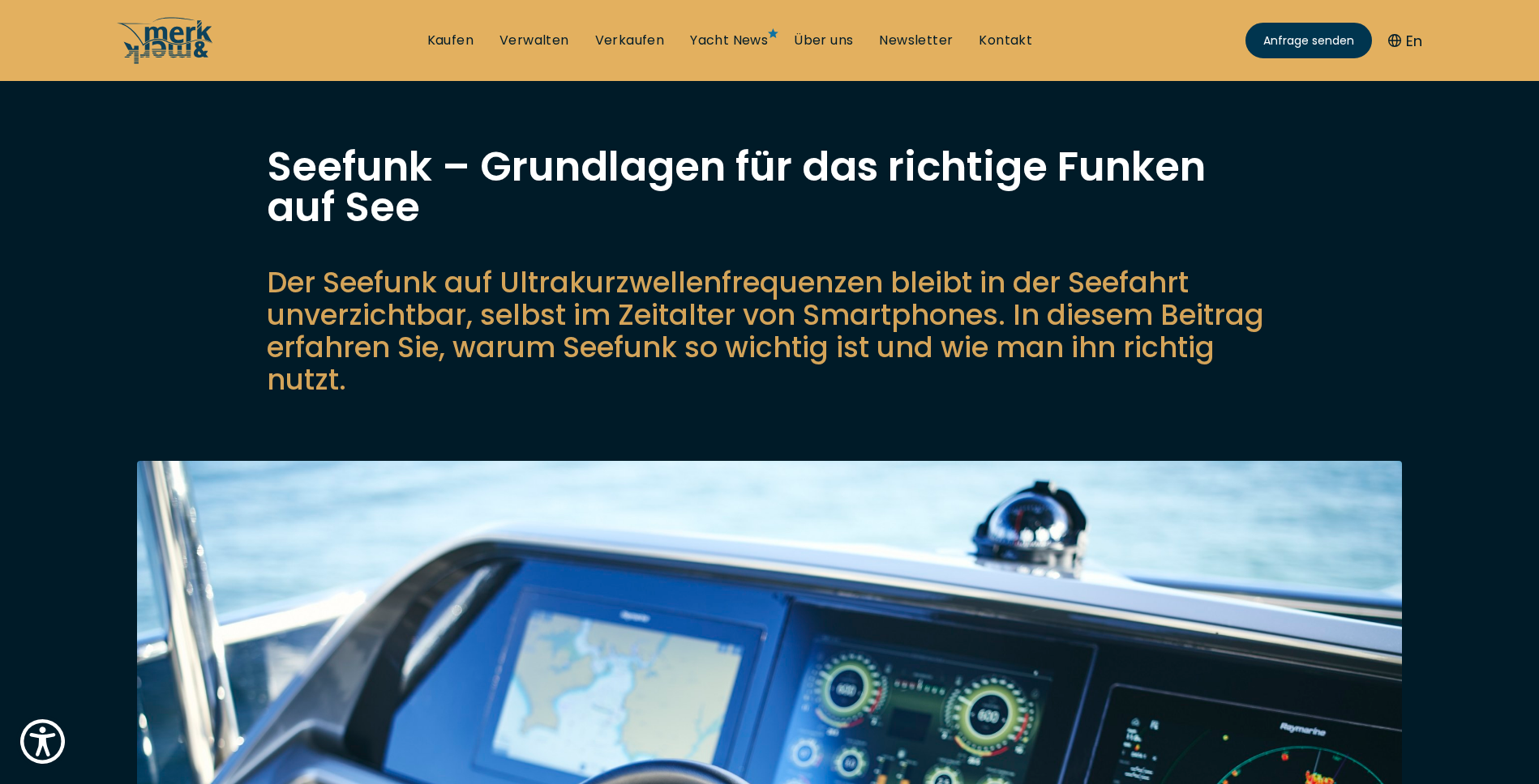
scroll to position [87, 0]
